Goal: Transaction & Acquisition: Book appointment/travel/reservation

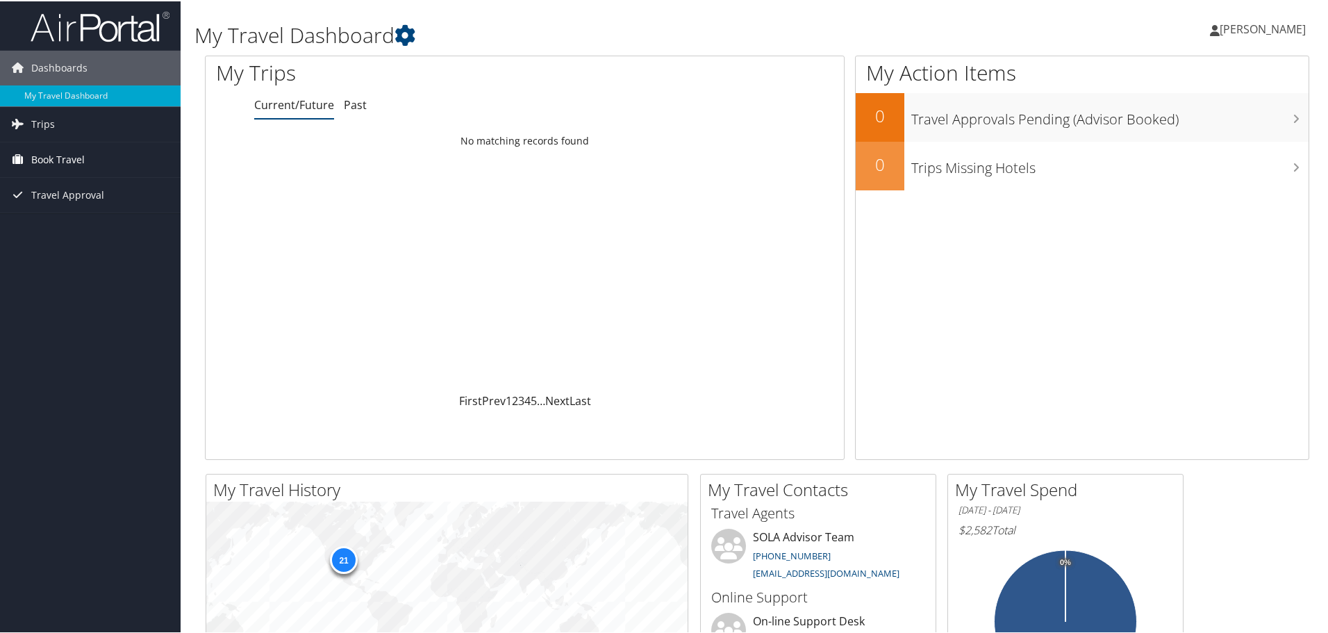
click at [53, 158] on span "Book Travel" at bounding box center [57, 158] width 53 height 35
click at [65, 212] on link "Book/Manage Online Trips" at bounding box center [90, 207] width 181 height 21
click at [79, 158] on span "Book Travel" at bounding box center [57, 158] width 53 height 35
click at [62, 197] on link "Book/Manage Online Trips" at bounding box center [90, 207] width 181 height 21
